Goal: Task Accomplishment & Management: Complete application form

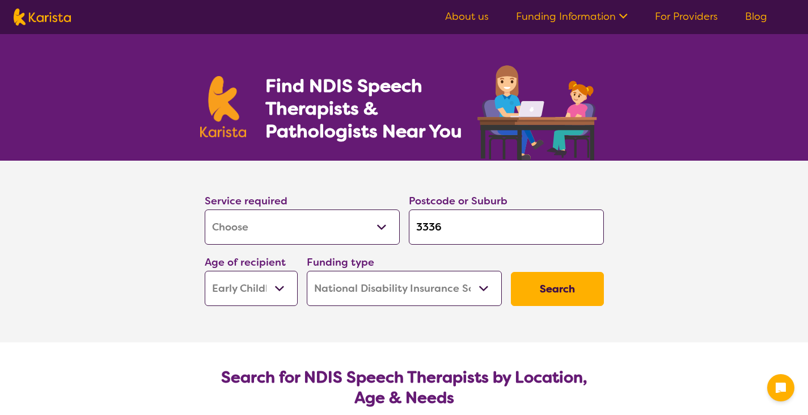
select select "[MEDICAL_DATA]"
select select "EC"
select select "NDIS"
select select "[MEDICAL_DATA]"
select select "EC"
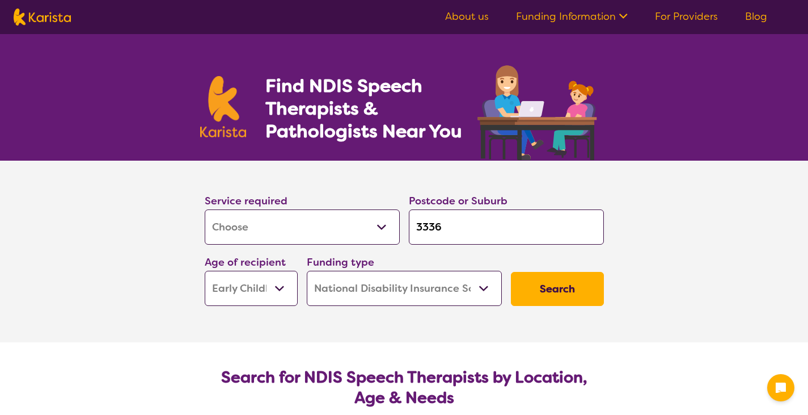
select select "NDIS"
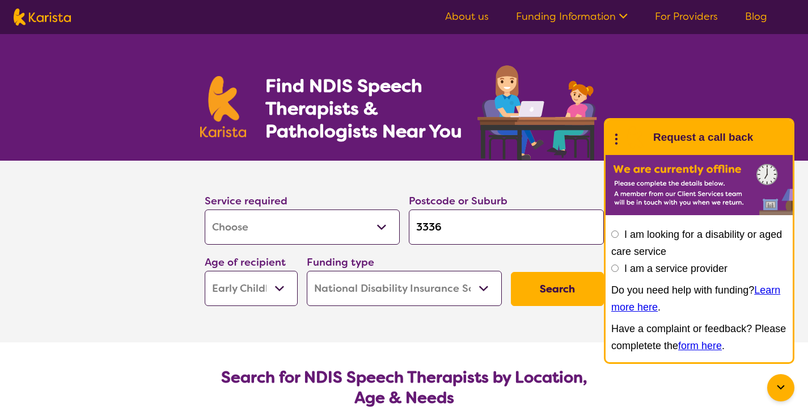
click at [456, 225] on input "3336" at bounding box center [506, 226] width 195 height 35
type input "333"
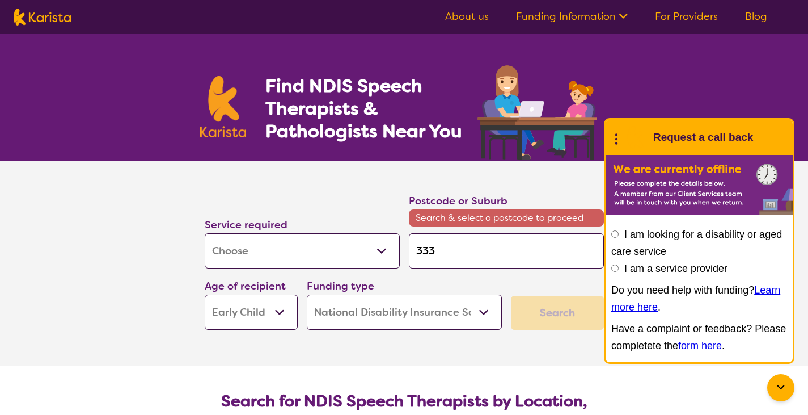
type input "33"
type input "3"
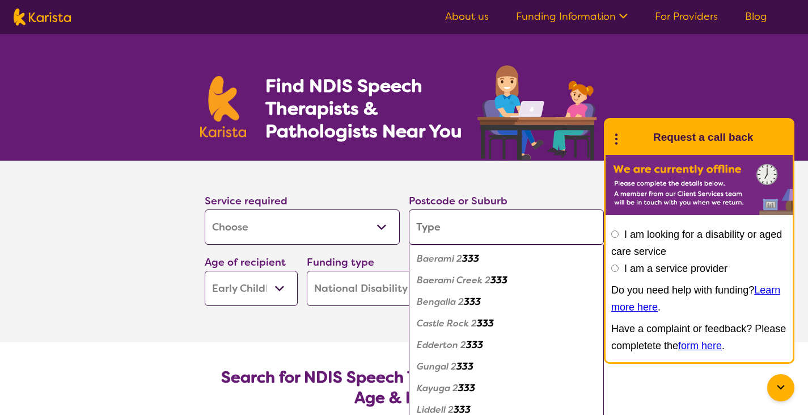
type input "k"
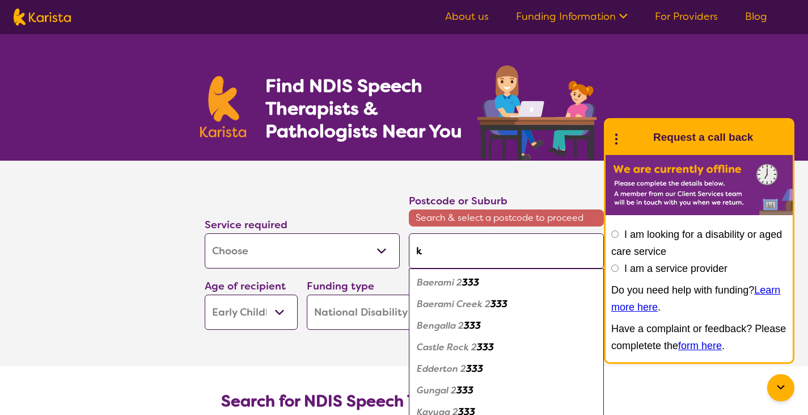
type input "ku"
type input "kur"
type input "[MEDICAL_DATA]"
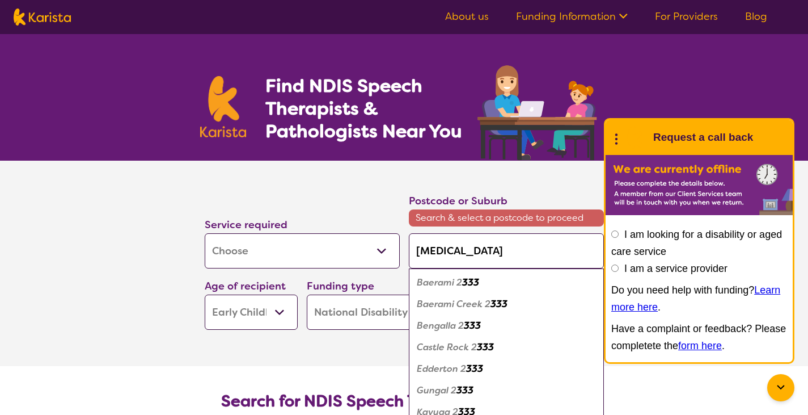
type input "[MEDICAL_DATA]"
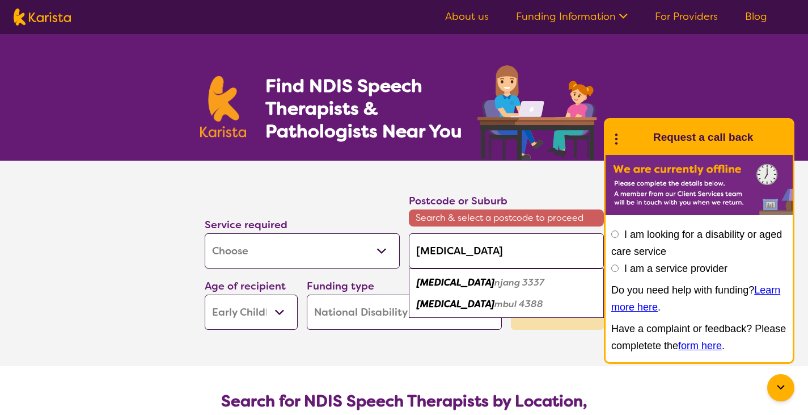
click at [495, 276] on em "njang 3337" at bounding box center [520, 282] width 50 height 12
type input "3337"
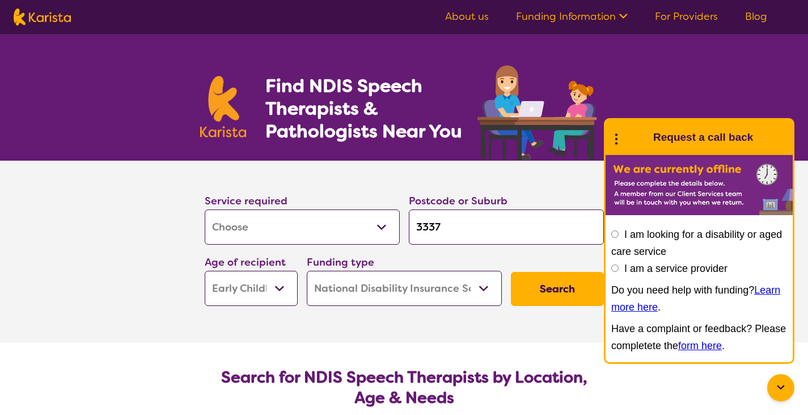
click at [278, 293] on select "Early Childhood - 0 to 9 Child - 10 to 11 Adolescent - 12 to 17 Adult - 18 to 6…" at bounding box center [251, 288] width 93 height 35
select select "AS"
click at [205, 271] on select "Early Childhood - 0 to 9 Child - 10 to 11 Adolescent - 12 to 17 Adult - 18 to 6…" at bounding box center [251, 288] width 93 height 35
select select "AS"
click at [549, 295] on button "Search" at bounding box center [557, 289] width 93 height 34
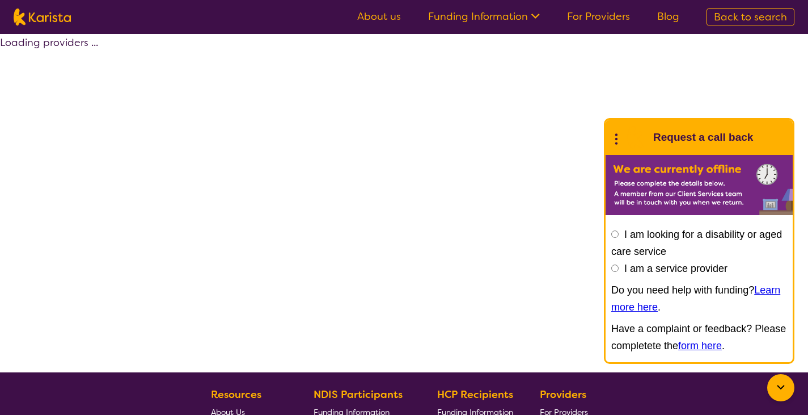
select select "by_score"
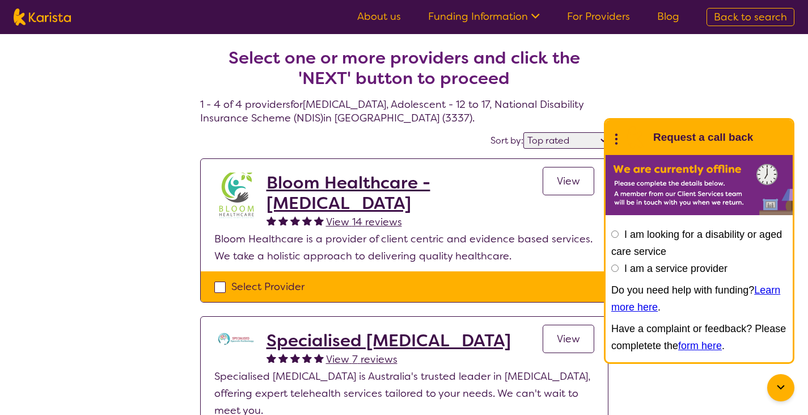
click at [784, 383] on icon at bounding box center [781, 388] width 14 height 14
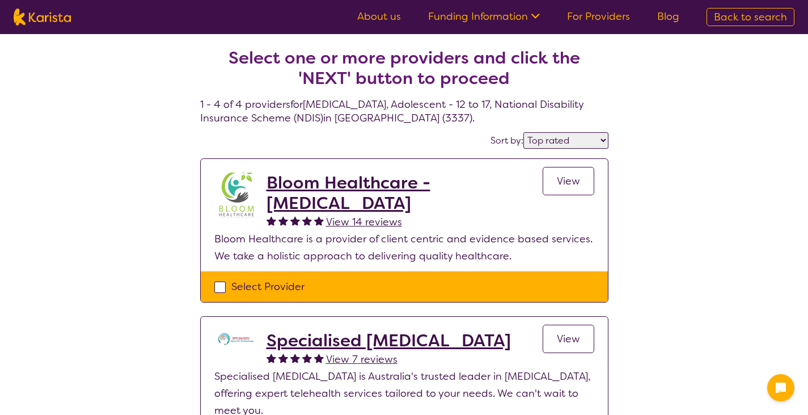
click at [221, 282] on div "Select Provider" at bounding box center [404, 286] width 380 height 17
checkbox input "true"
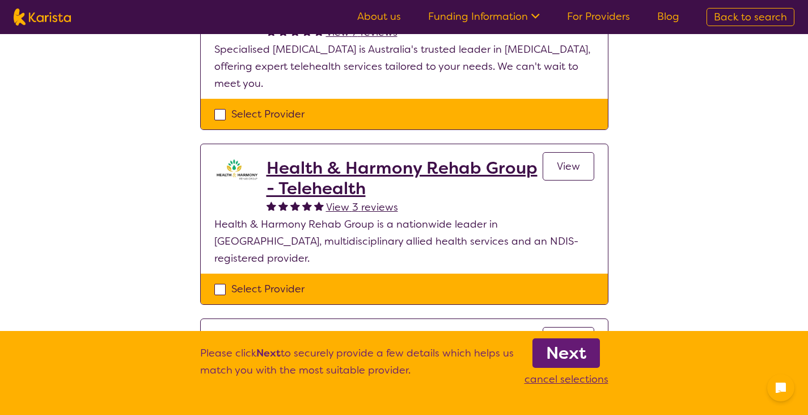
scroll to position [315, 0]
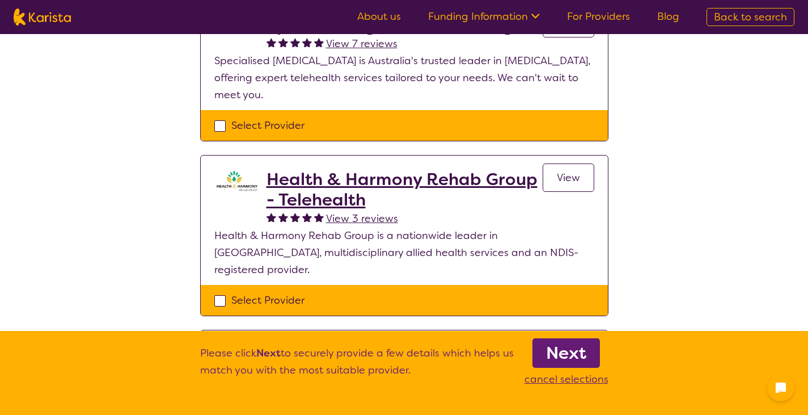
click at [222, 129] on div "Select Provider" at bounding box center [404, 125] width 380 height 17
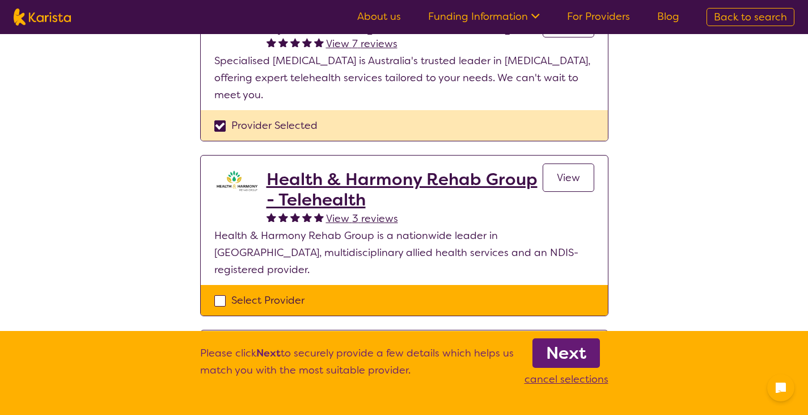
checkbox input "true"
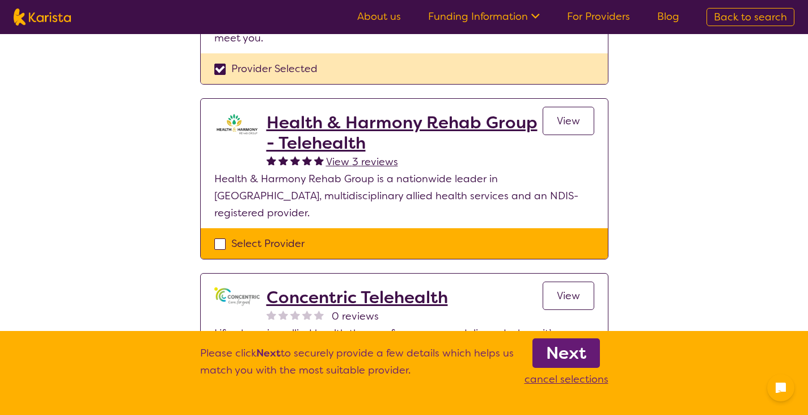
scroll to position [404, 0]
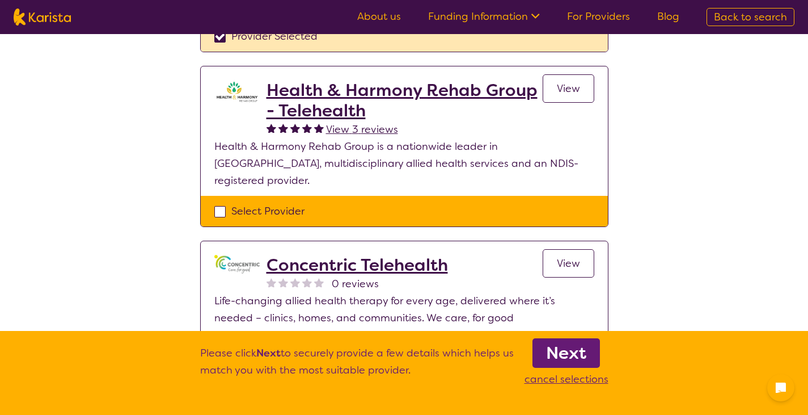
click at [223, 202] on div "Select Provider" at bounding box center [404, 210] width 380 height 17
checkbox input "true"
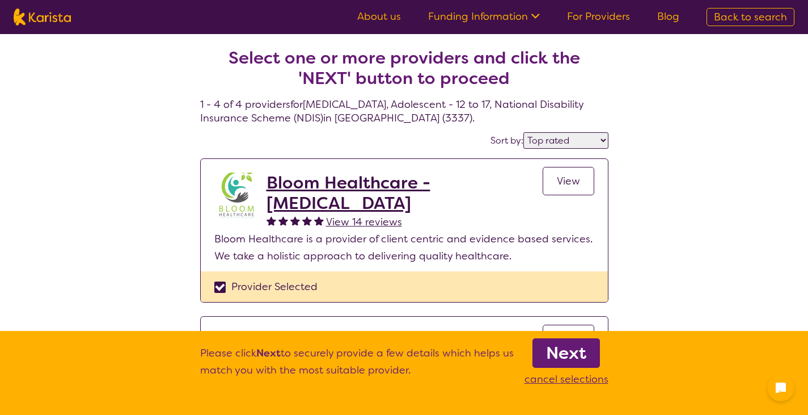
click at [562, 348] on b "Next" at bounding box center [566, 352] width 40 height 23
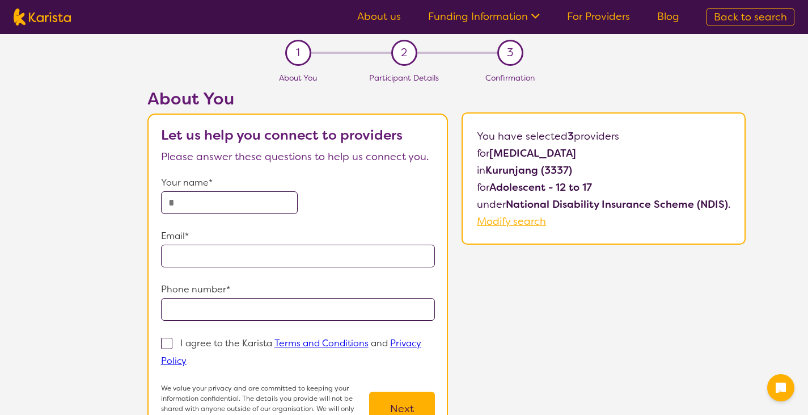
click at [244, 196] on input "text" at bounding box center [229, 202] width 137 height 23
type input "**********"
click at [231, 302] on input "tel" at bounding box center [298, 309] width 275 height 23
type input "**********"
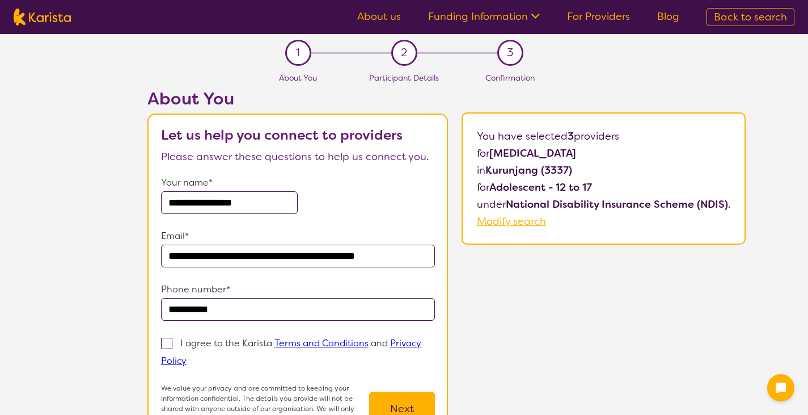
click at [170, 339] on span at bounding box center [166, 342] width 11 height 11
click at [187, 356] on input "I agree to the Karista Terms and Conditions and Privacy Policy" at bounding box center [190, 359] width 7 height 7
checkbox input "true"
click at [394, 396] on button "Next" at bounding box center [402, 408] width 66 height 34
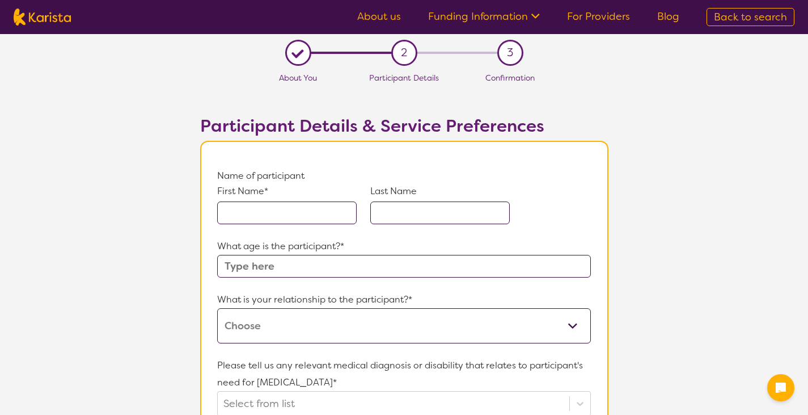
click at [285, 222] on input "text" at bounding box center [287, 212] width 140 height 23
type input "ruby"
click at [489, 205] on input "text" at bounding box center [440, 212] width 140 height 23
type input "[PERSON_NAME]"
click at [333, 268] on input "text" at bounding box center [403, 266] width 373 height 23
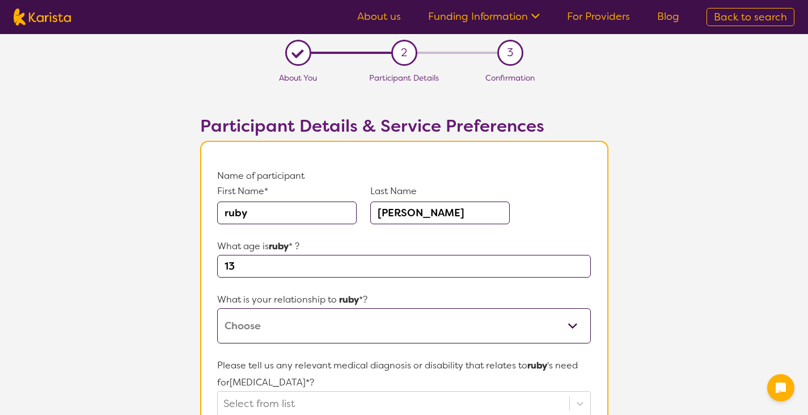
type input "13"
click at [386, 328] on select "This request is for myself I am their parent I am their child I am their spouse…" at bounding box center [403, 325] width 373 height 35
select select "I am their Support Coordinator"
click at [217, 308] on select "This request is for myself I am their parent I am their child I am their spouse…" at bounding box center [403, 325] width 373 height 35
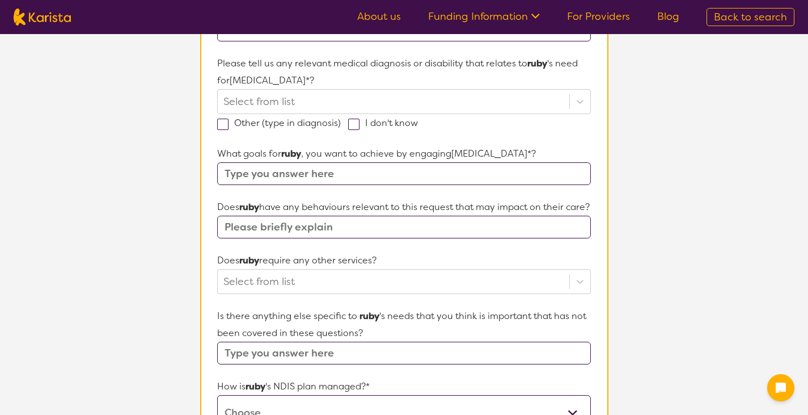
scroll to position [308, 0]
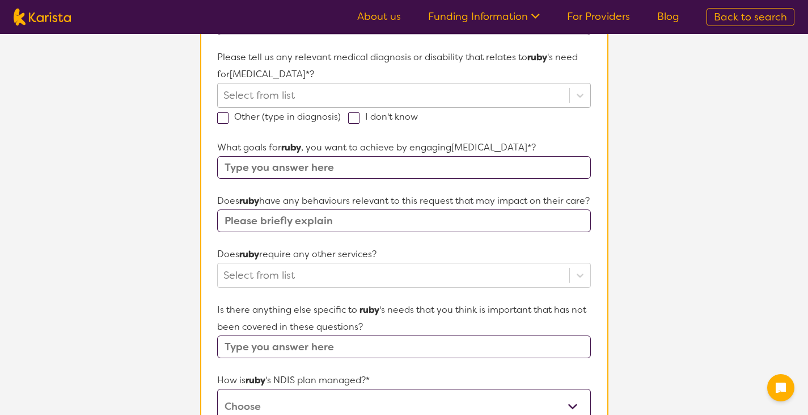
click at [402, 94] on div at bounding box center [393, 95] width 340 height 19
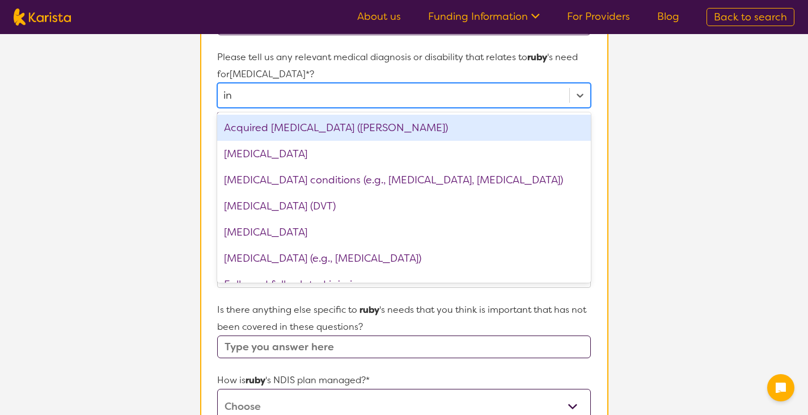
type input "int"
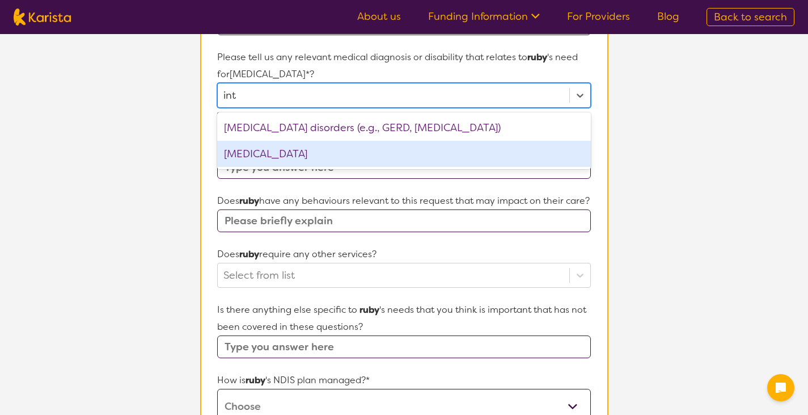
click at [276, 161] on div "[MEDICAL_DATA]" at bounding box center [403, 154] width 373 height 26
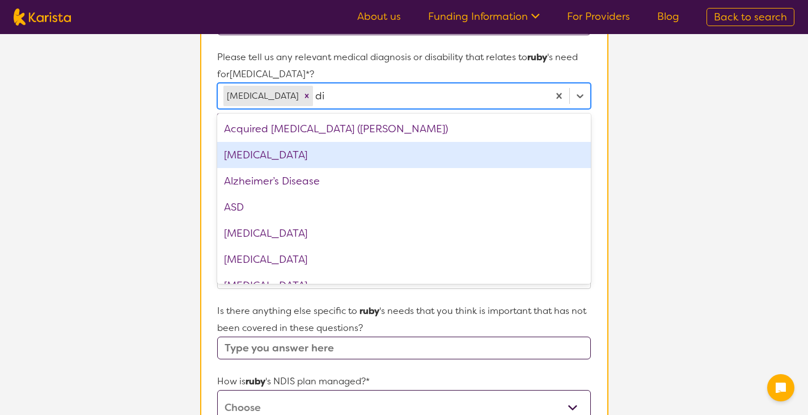
type input "dia"
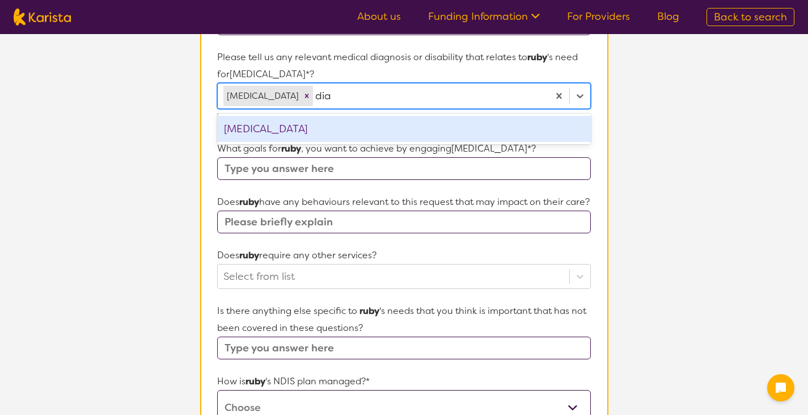
click at [295, 129] on div "[MEDICAL_DATA]" at bounding box center [403, 129] width 373 height 26
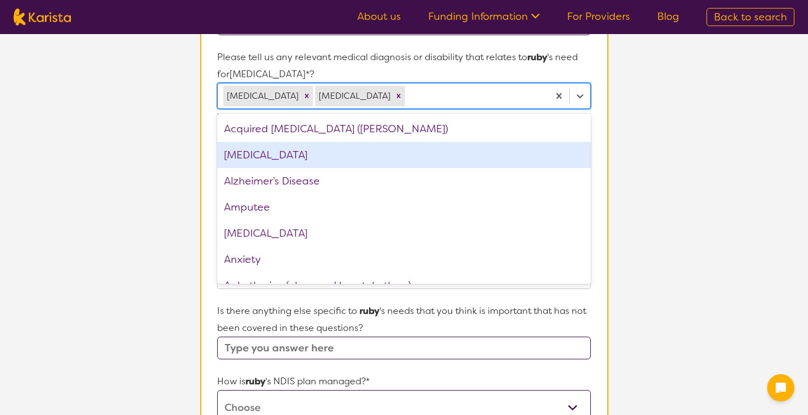
click at [715, 159] on section "L About You 2 Participant Details 3 Confirmation Participant Details & Service …" at bounding box center [404, 209] width 808 height 966
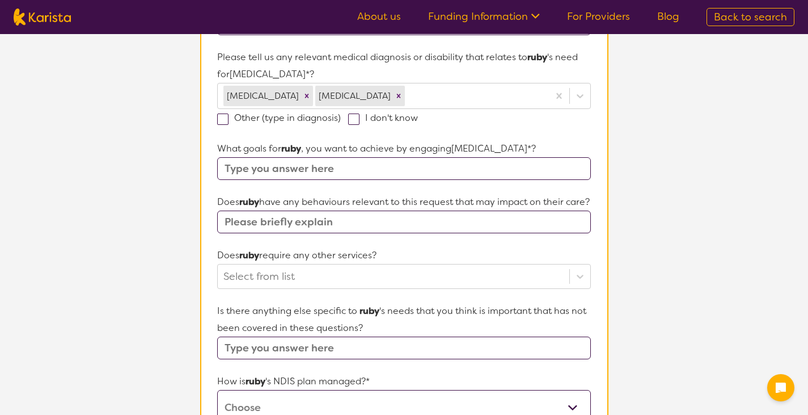
click at [328, 163] on input "text" at bounding box center [403, 168] width 373 height 23
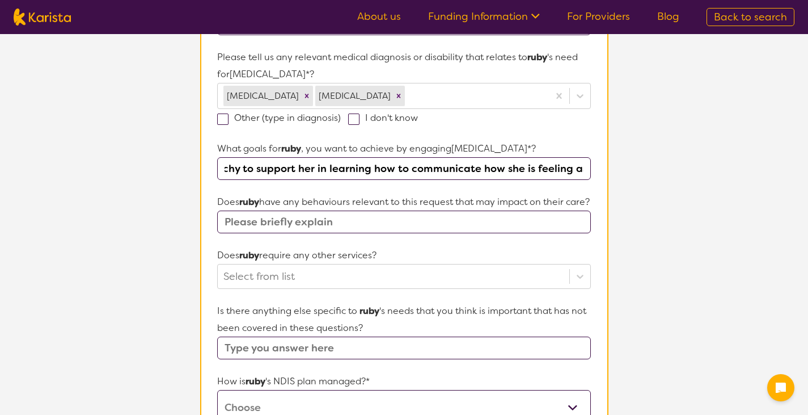
scroll to position [0, 807]
type input "[PERSON_NAME] has a lot of trauma, she has been removed from her mothers care t…"
click at [311, 233] on input "text" at bounding box center [403, 221] width 373 height 23
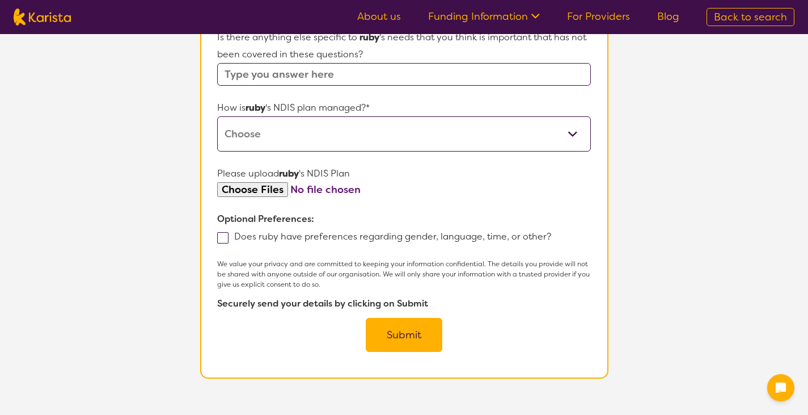
scroll to position [582, 0]
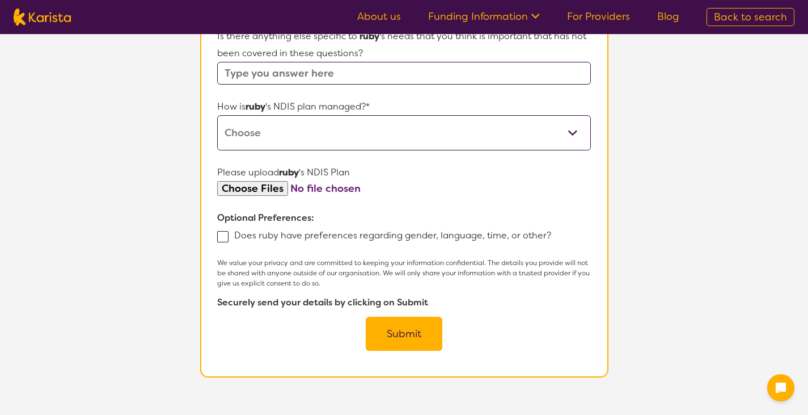
type input "difficulty with engaging, withdrawn"
click at [443, 149] on select "Self-managed NDIS plan Managed by a registered plan management provider (not th…" at bounding box center [403, 132] width 373 height 35
select select "Plan Managed"
click at [217, 132] on select "Self-managed NDIS plan Managed by a registered plan management provider (not th…" at bounding box center [403, 132] width 373 height 35
click at [401, 351] on button "Submit" at bounding box center [404, 333] width 77 height 34
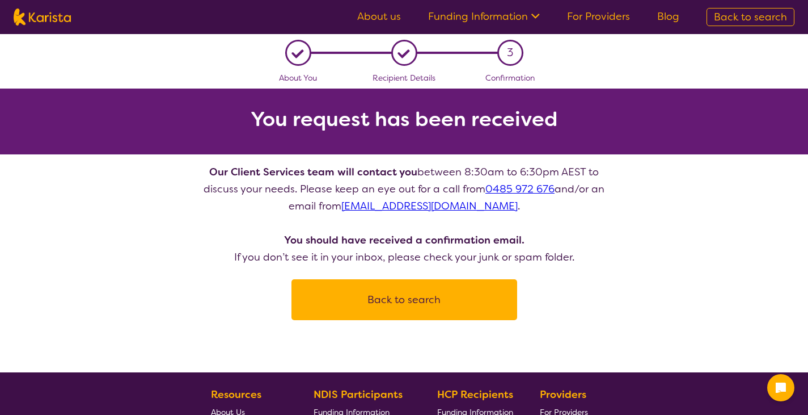
click at [400, 297] on button "Back to search" at bounding box center [404, 299] width 199 height 34
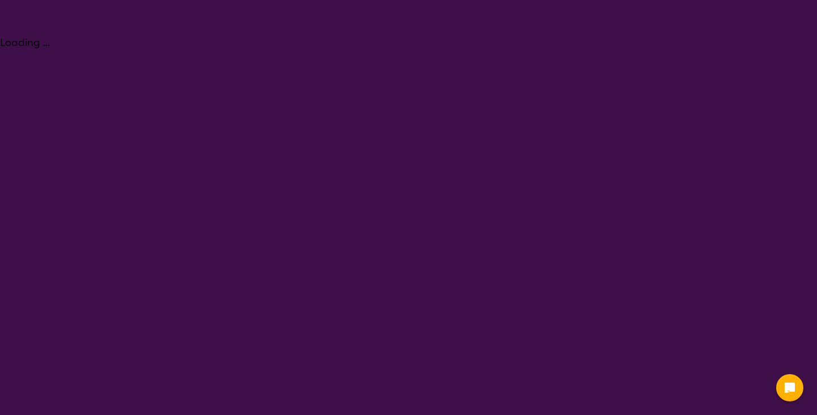
select select "[MEDICAL_DATA]"
select select "AS"
select select "NDIS"
select select "[MEDICAL_DATA]"
select select "AS"
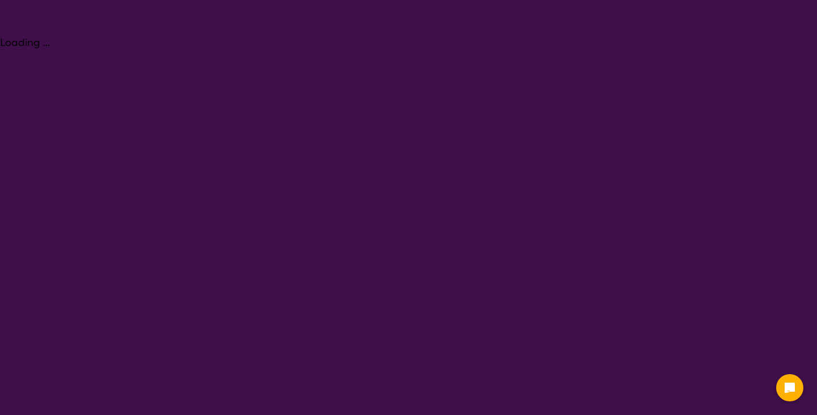
select select "NDIS"
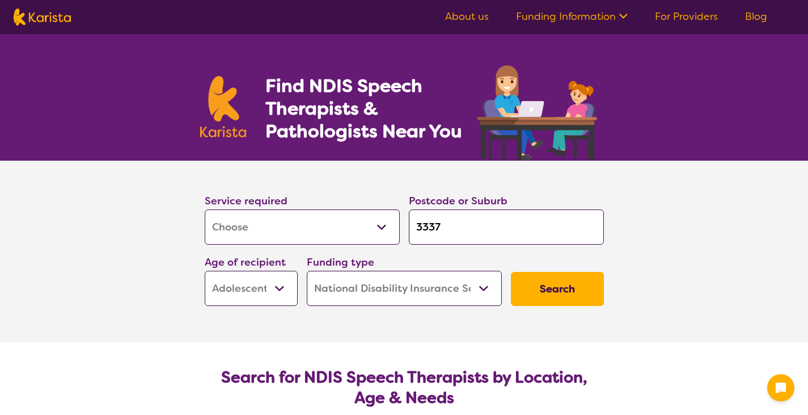
click at [344, 232] on select "Allied Health Assistant Assessment ([MEDICAL_DATA] or [MEDICAL_DATA]) Behaviour…" at bounding box center [302, 226] width 195 height 35
select select "[MEDICAL_DATA]"
click at [205, 209] on select "Allied Health Assistant Assessment ([MEDICAL_DATA] or [MEDICAL_DATA]) Behaviour…" at bounding box center [302, 226] width 195 height 35
select select "[MEDICAL_DATA]"
click at [450, 229] on input "3337" at bounding box center [506, 226] width 195 height 35
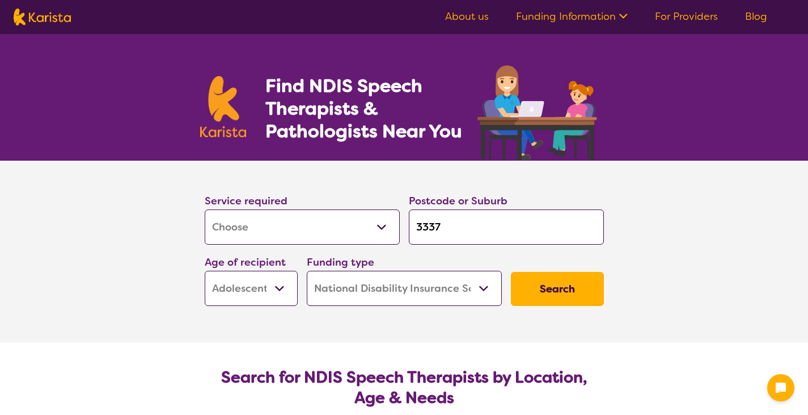
click at [264, 292] on select "Early Childhood - 0 to 9 Child - 10 to 11 Adolescent - 12 to 17 Adult - 18 to 6…" at bounding box center [251, 288] width 93 height 35
select select "AD"
click at [205, 271] on select "Early Childhood - 0 to 9 Child - 10 to 11 Adolescent - 12 to 17 Adult - 18 to 6…" at bounding box center [251, 288] width 93 height 35
select select "AD"
click at [558, 282] on button "Search" at bounding box center [557, 289] width 93 height 34
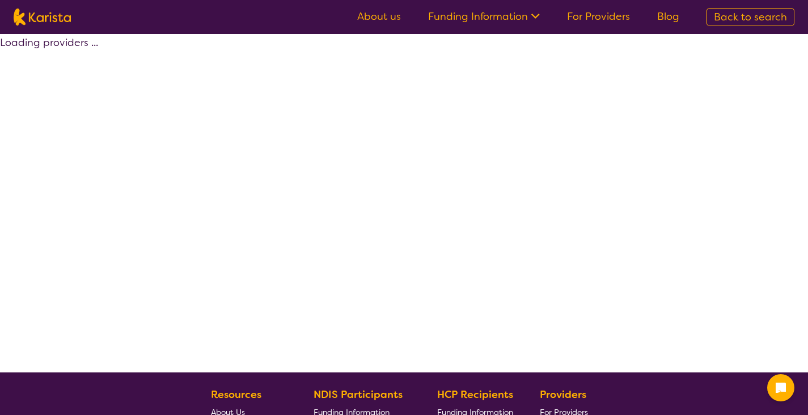
select select "by_score"
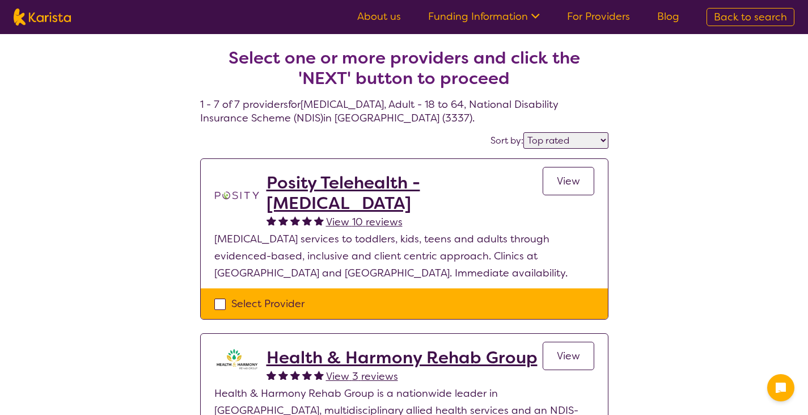
click at [218, 302] on div "Select Provider" at bounding box center [404, 303] width 380 height 17
checkbox input "true"
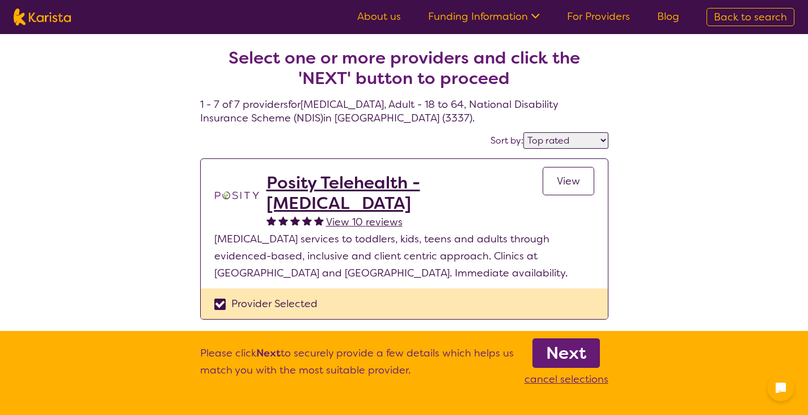
click at [557, 357] on b "Next" at bounding box center [566, 352] width 40 height 23
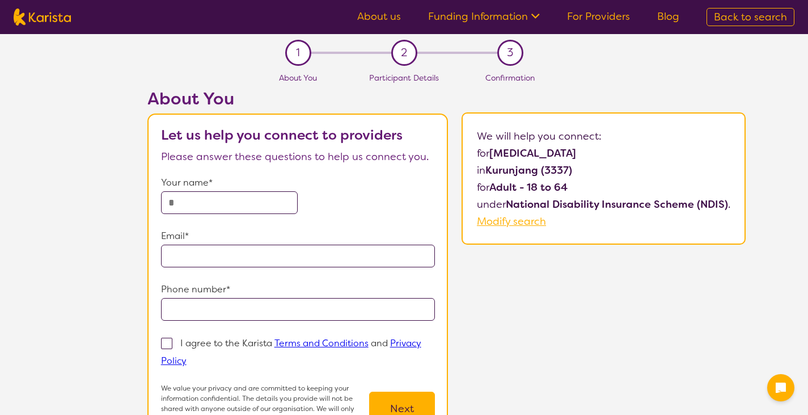
click at [239, 195] on input "text" at bounding box center [229, 202] width 137 height 23
type input "**********"
click at [265, 298] on input "tel" at bounding box center [298, 309] width 275 height 23
type input "**********"
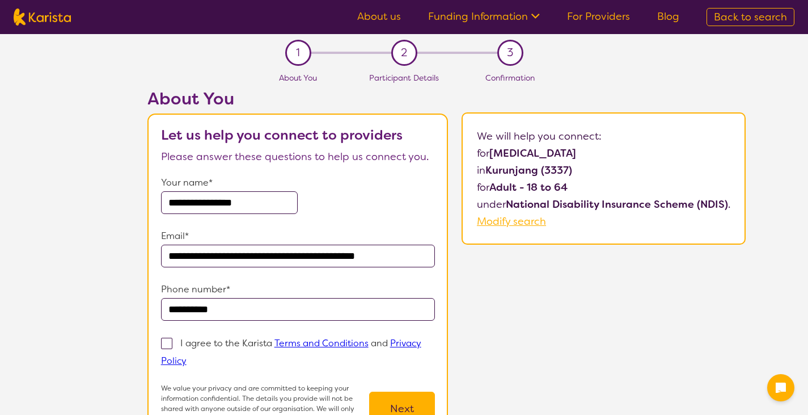
click at [168, 343] on span at bounding box center [166, 342] width 11 height 11
click at [187, 356] on input "I agree to the Karista Terms and Conditions and Privacy Policy" at bounding box center [190, 359] width 7 height 7
checkbox input "true"
click at [407, 396] on button "Next" at bounding box center [402, 408] width 66 height 34
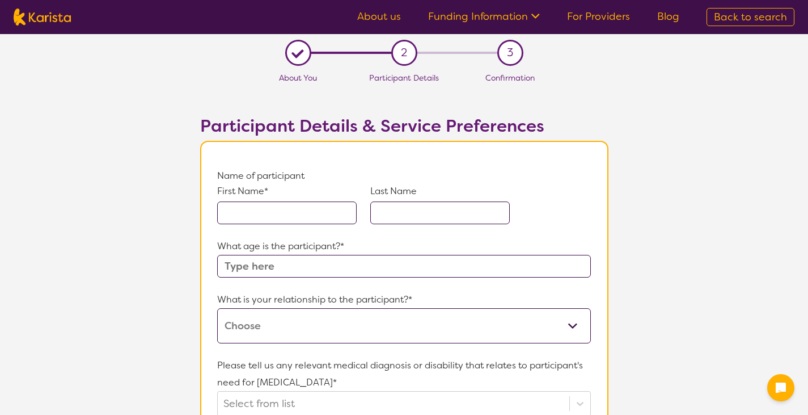
click at [268, 208] on input "text" at bounding box center [287, 212] width 140 height 23
type input "[PERSON_NAME]"
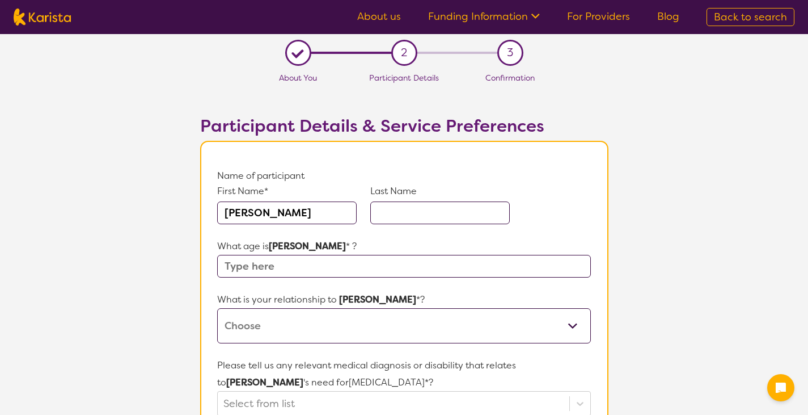
click at [444, 213] on input "text" at bounding box center [440, 212] width 140 height 23
type input "[PERSON_NAME]"
click at [323, 271] on input "text" at bounding box center [403, 266] width 373 height 23
type input "51"
click at [392, 330] on select "This request is for myself I am their parent I am their child I am their spouse…" at bounding box center [403, 325] width 373 height 35
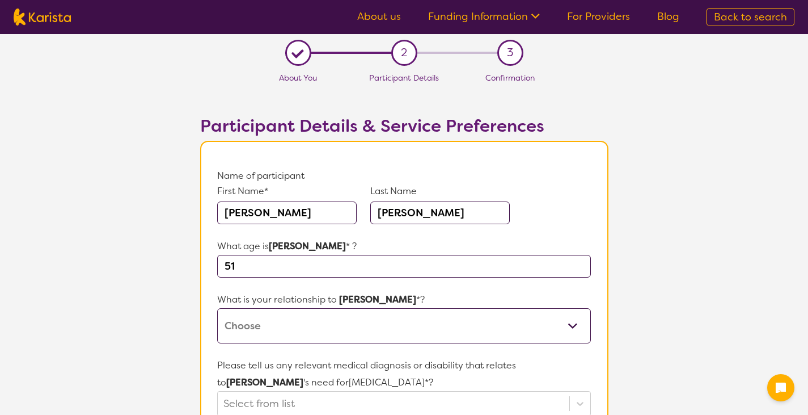
select select "I am their Support Coordinator"
click at [217, 308] on select "This request is for myself I am their parent I am their child I am their spouse…" at bounding box center [403, 325] width 373 height 35
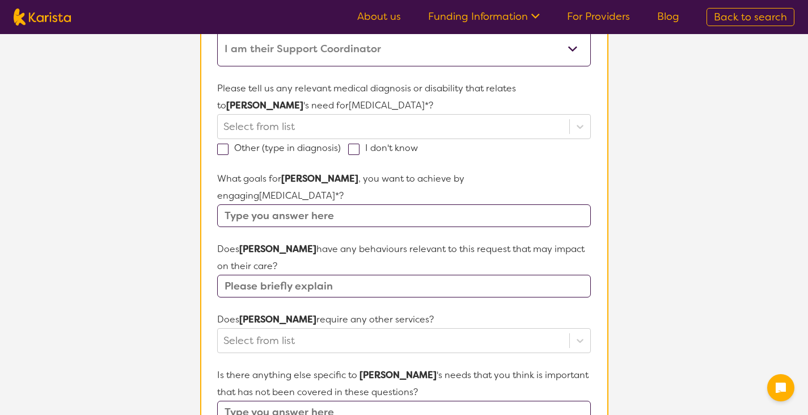
scroll to position [276, 0]
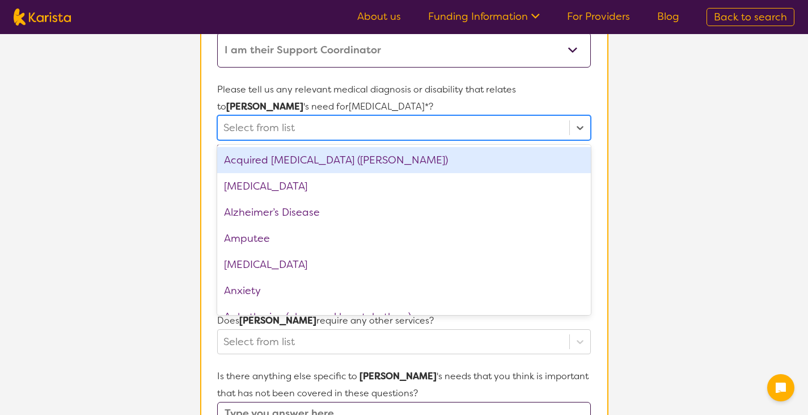
click at [386, 132] on div at bounding box center [393, 127] width 340 height 19
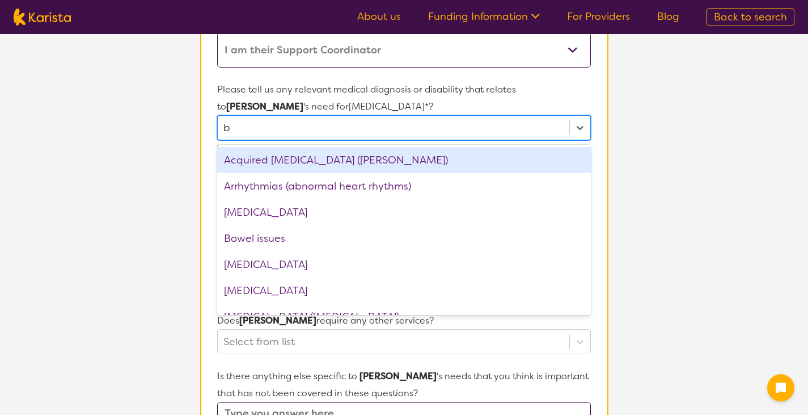
type input "bi"
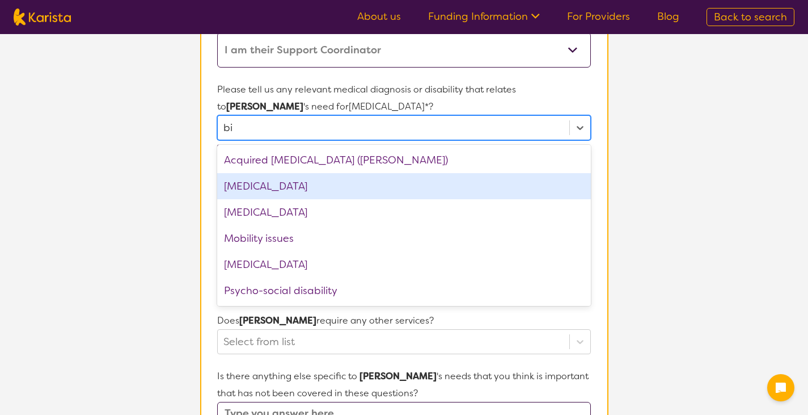
click at [271, 184] on div "[MEDICAL_DATA]" at bounding box center [403, 186] width 373 height 26
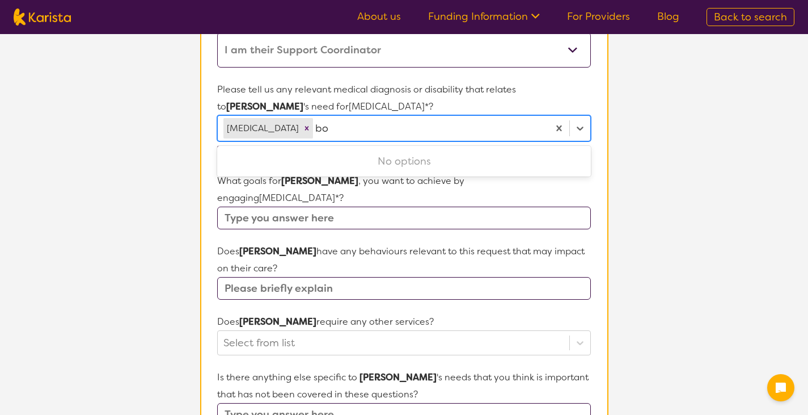
type input "b"
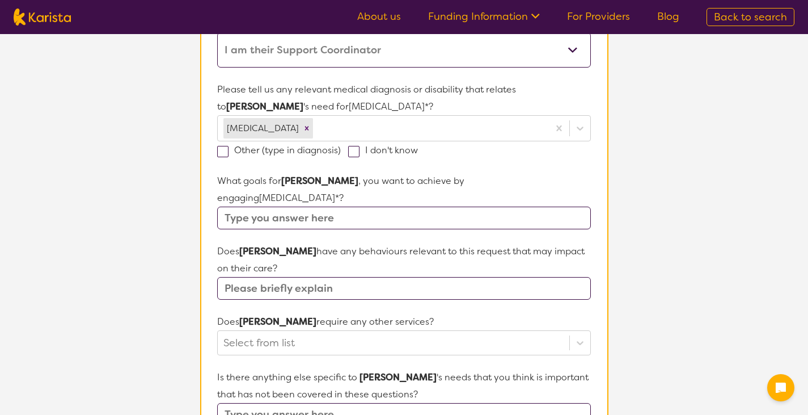
click at [690, 179] on section "L About You 2 Participant Details 3 Confirmation Participant Details & Service …" at bounding box center [404, 267] width 808 height 1018
click at [437, 206] on input "text" at bounding box center [403, 217] width 373 height 23
type input "FCA"
click at [422, 277] on input "text" at bounding box center [403, 288] width 373 height 23
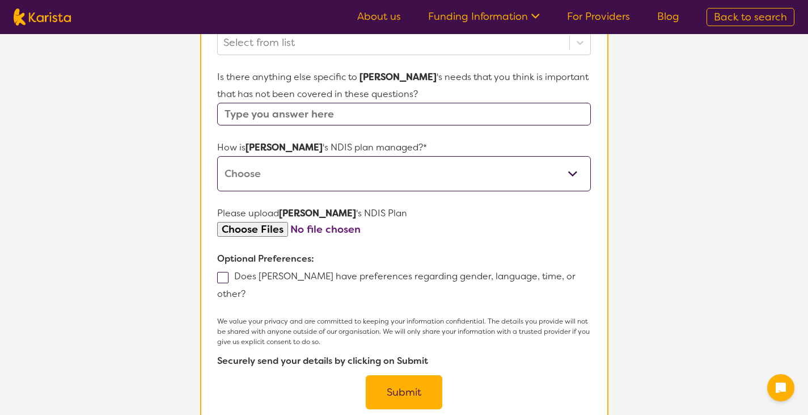
scroll to position [578, 0]
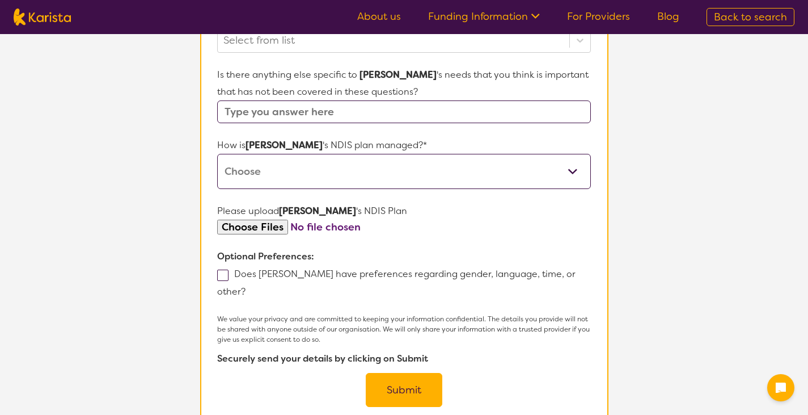
type input "none"
click at [467, 154] on select "Self-managed NDIS plan Managed by a registered plan management provider (not th…" at bounding box center [403, 171] width 373 height 35
select select "Plan Managed"
click at [217, 154] on select "Self-managed NDIS plan Managed by a registered plan management provider (not th…" at bounding box center [403, 171] width 373 height 35
click at [410, 373] on button "Submit" at bounding box center [404, 390] width 77 height 34
